Goal: Task Accomplishment & Management: Use online tool/utility

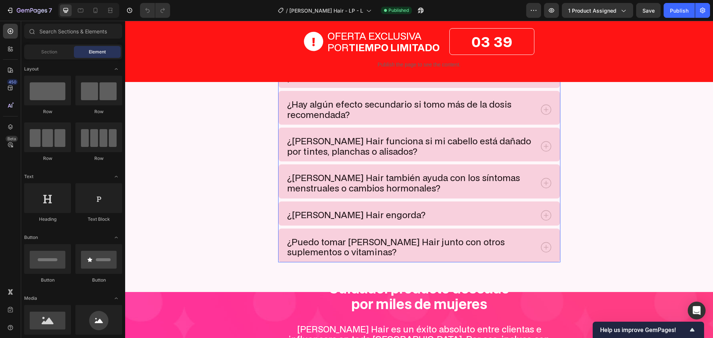
scroll to position [3715, 0]
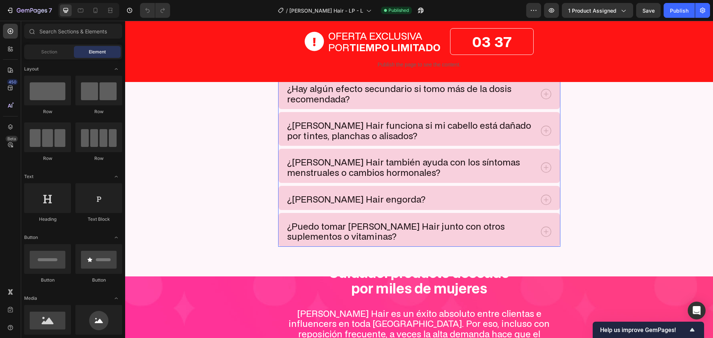
click at [534, 244] on div "¿Puedo tomar [PERSON_NAME] Hair junto con otros suplementos o vitaminas?" at bounding box center [420, 230] width 282 height 34
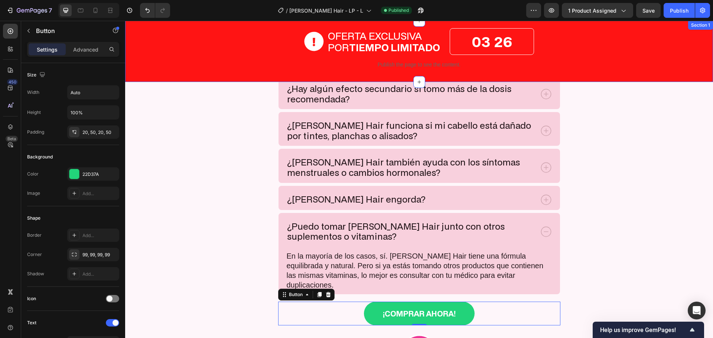
click at [159, 42] on div "OFERTA EXCLUSIVA POR TIEMPO LIMITADO Item List 03 26 Countdown Timer Row Publis…" at bounding box center [419, 51] width 588 height 46
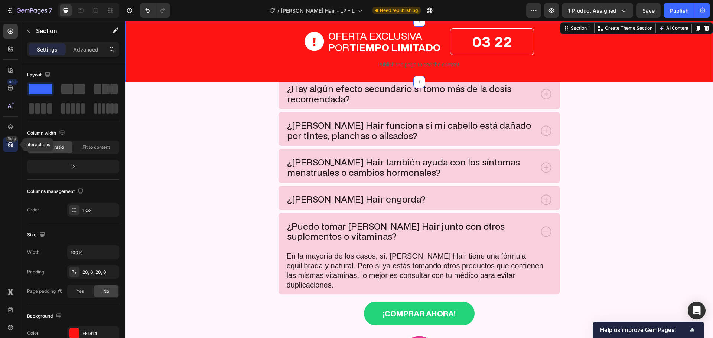
click at [9, 145] on icon at bounding box center [10, 144] width 7 height 7
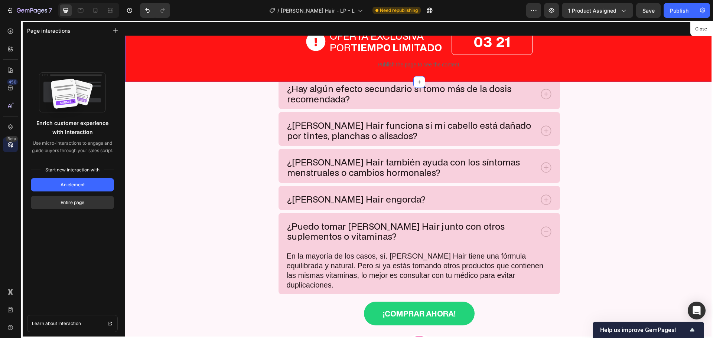
click at [214, 60] on div at bounding box center [419, 180] width 588 height 318
click at [204, 66] on div at bounding box center [419, 180] width 588 height 318
click at [87, 186] on button "An element" at bounding box center [72, 184] width 83 height 13
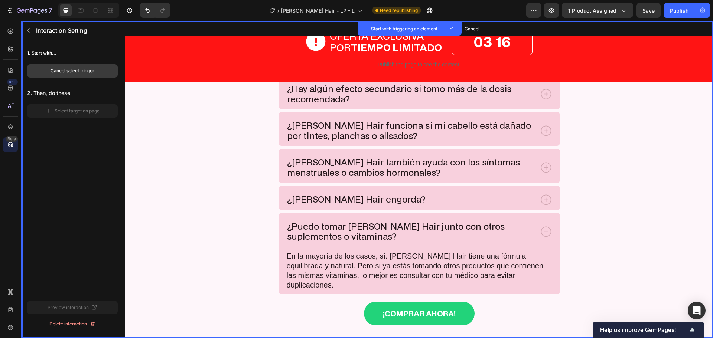
click at [78, 68] on div "Cancel select trigger" at bounding box center [73, 71] width 44 height 7
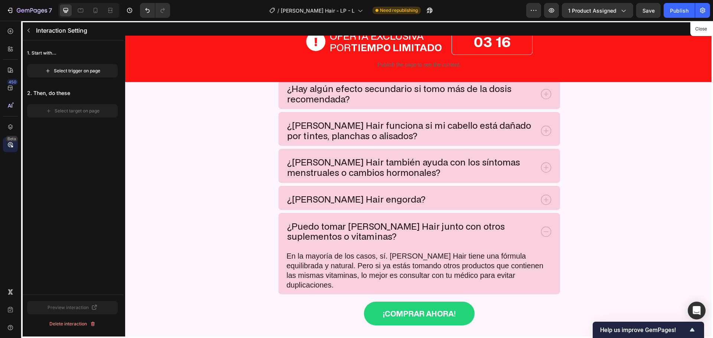
click at [187, 65] on div at bounding box center [419, 180] width 588 height 318
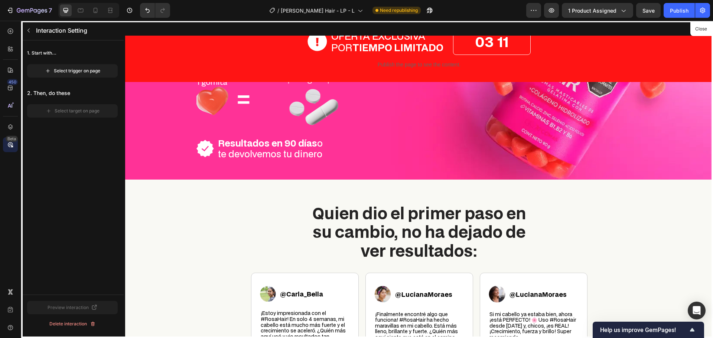
scroll to position [0, 0]
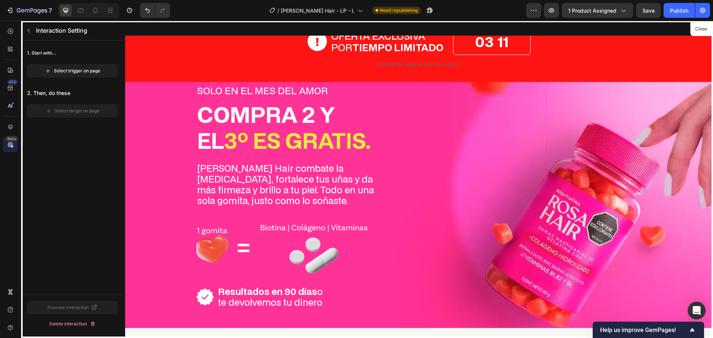
click at [220, 52] on div at bounding box center [419, 180] width 588 height 318
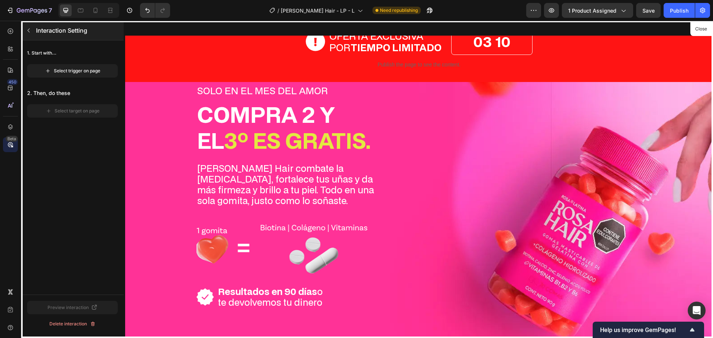
click at [30, 26] on button "button" at bounding box center [29, 31] width 12 height 12
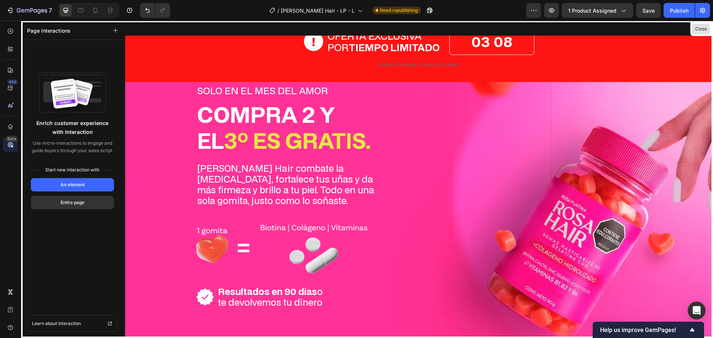
drag, startPoint x: 697, startPoint y: 32, endPoint x: 100, endPoint y: 13, distance: 597.6
click at [697, 32] on button "Close" at bounding box center [701, 29] width 18 height 11
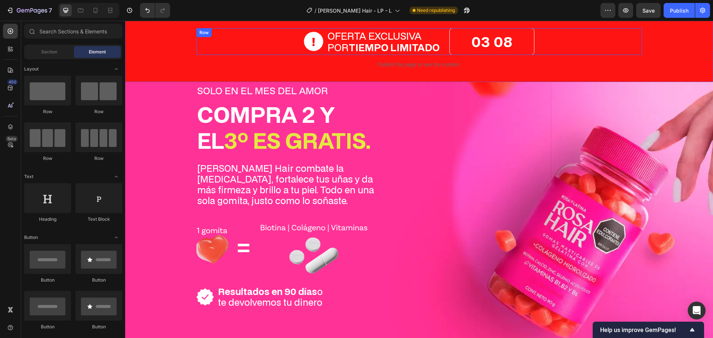
click at [188, 53] on div "OFERTA EXCLUSIVA POR TIEMPO LIMITADO Item List 03 08 Countdown Timer Row Publis…" at bounding box center [419, 51] width 588 height 46
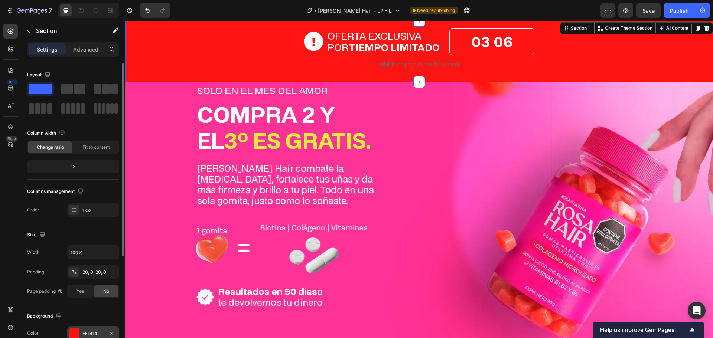
scroll to position [157, 0]
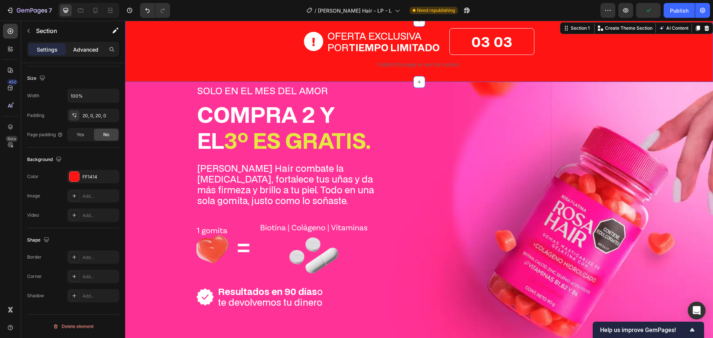
click at [80, 50] on p "Advanced" at bounding box center [85, 50] width 25 height 8
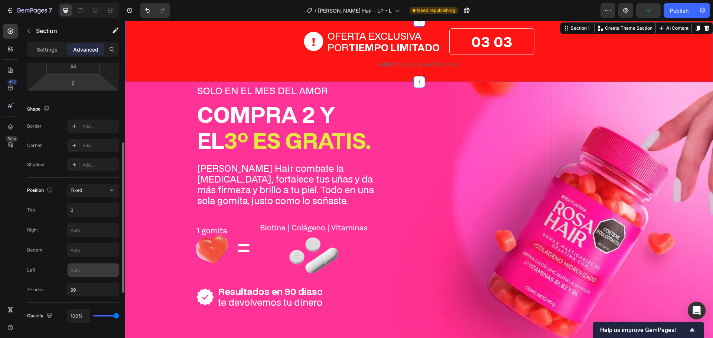
scroll to position [288, 0]
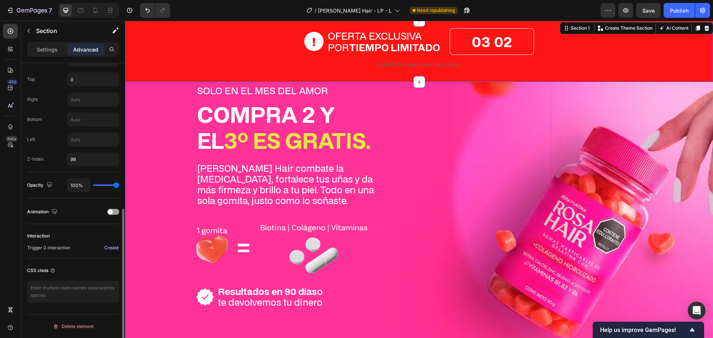
click at [107, 248] on div "Create" at bounding box center [111, 248] width 14 height 7
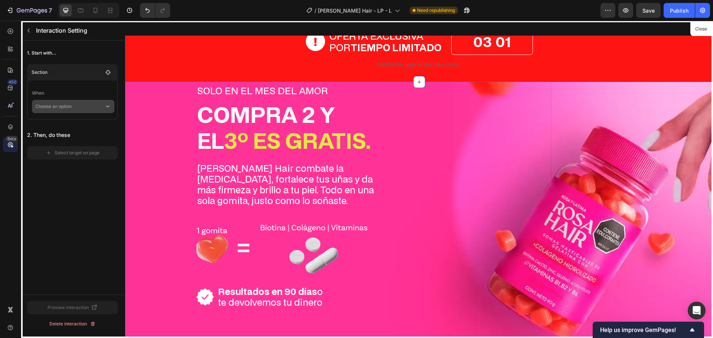
click at [102, 103] on p "Choose an option" at bounding box center [69, 106] width 69 height 13
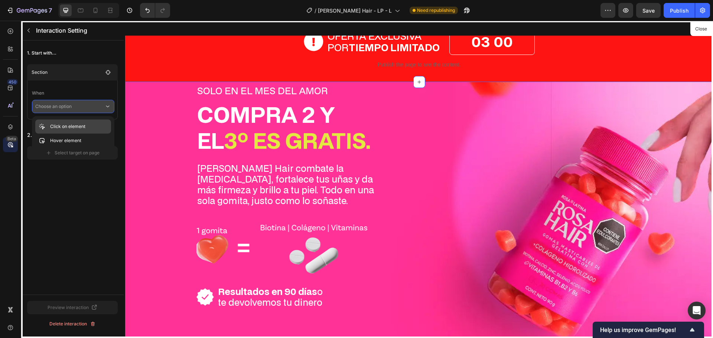
click at [79, 125] on p "Click on element" at bounding box center [67, 126] width 35 height 7
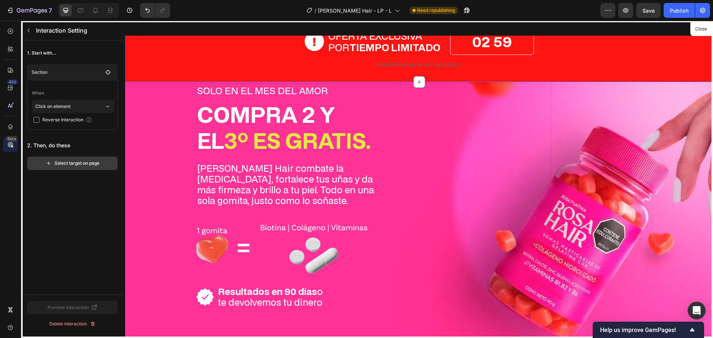
click at [93, 162] on div "Select target on page" at bounding box center [73, 163] width 54 height 7
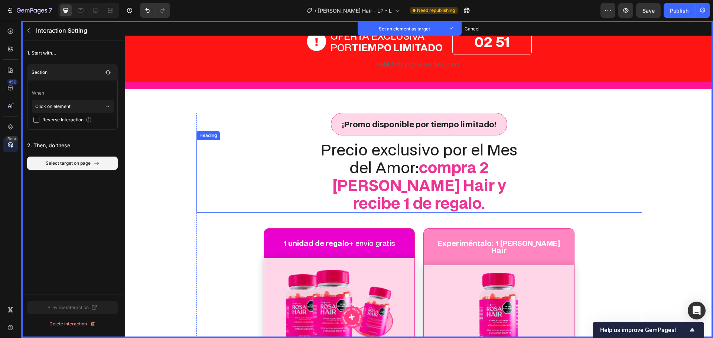
scroll to position [2861, 0]
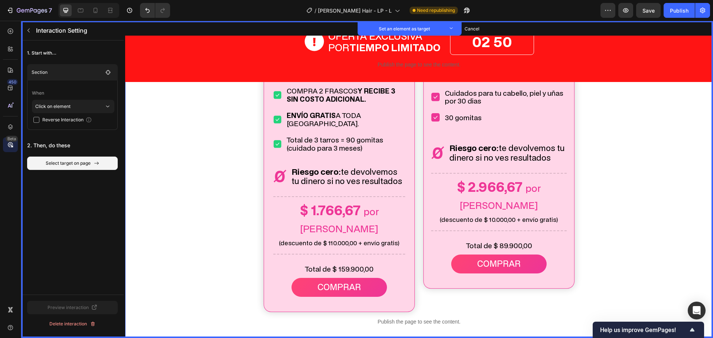
click at [174, 170] on div "¡Promo disponible por tiempo limitado! Text Block Set as target Precio exclusiv…" at bounding box center [419, 85] width 588 height 494
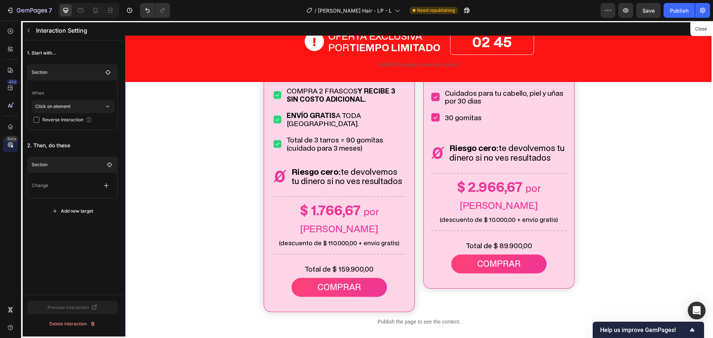
click at [98, 186] on div "Change" at bounding box center [72, 185] width 81 height 13
click at [106, 186] on icon "button" at bounding box center [106, 186] width 5 height 5
click at [39, 231] on p "Scroll to" at bounding box center [70, 230] width 79 height 13
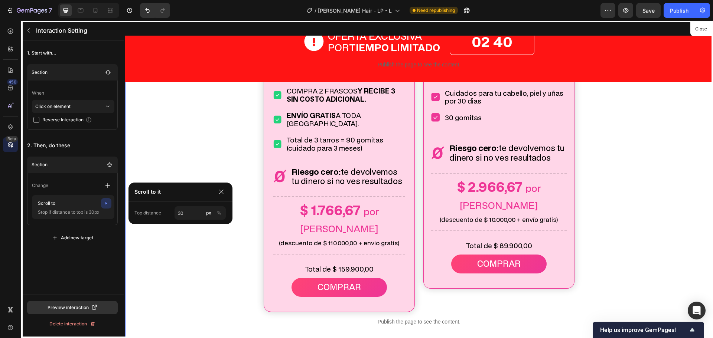
click at [91, 257] on div "1. Start with... Section When Click on element Reverse Interaction 2. Then, do …" at bounding box center [72, 167] width 103 height 254
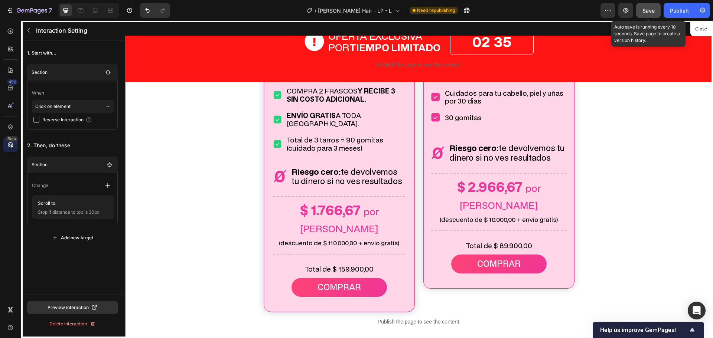
click at [649, 8] on span "Save" at bounding box center [649, 10] width 12 height 6
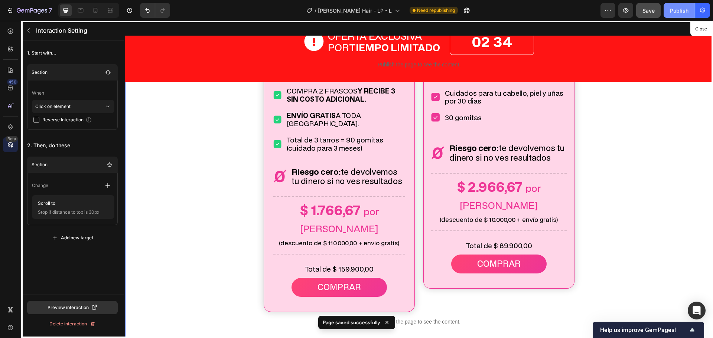
click at [685, 10] on div "Publish" at bounding box center [679, 11] width 19 height 8
click at [29, 29] on icon "button" at bounding box center [28, 31] width 2 height 4
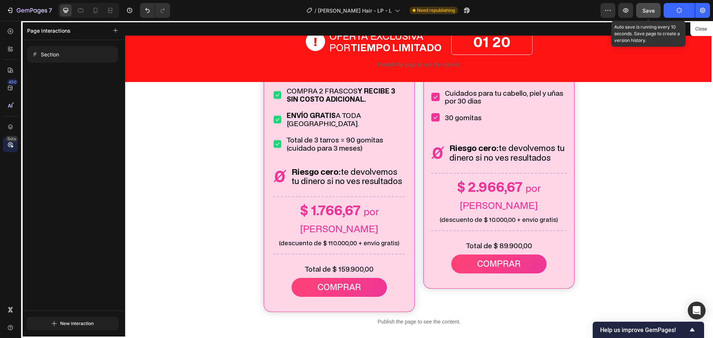
click at [650, 12] on span "Save" at bounding box center [649, 10] width 12 height 6
